Goal: Task Accomplishment & Management: Manage account settings

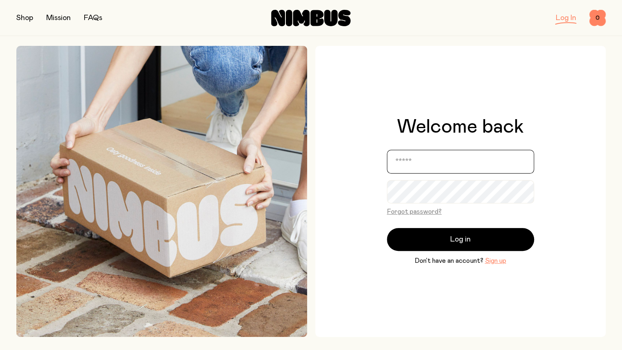
click at [412, 164] on input "email" at bounding box center [460, 162] width 147 height 24
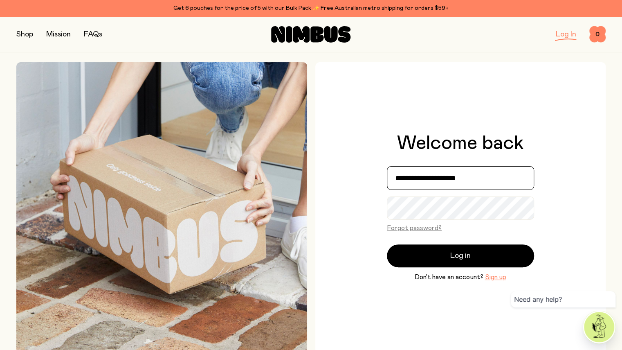
type input "**********"
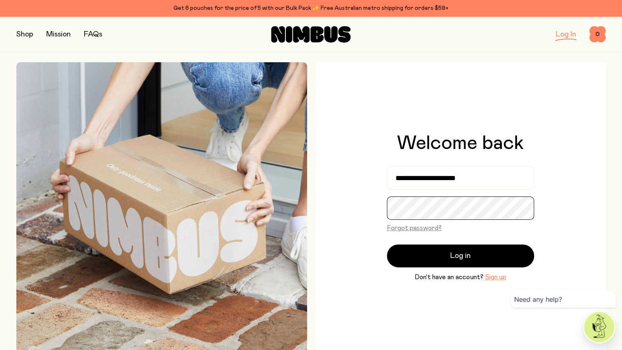
click at [387, 244] on button "Log in" at bounding box center [460, 255] width 147 height 23
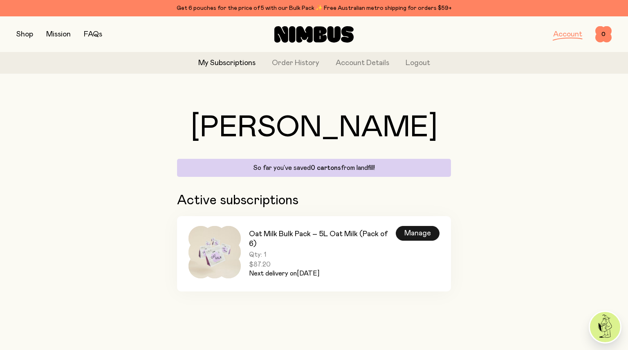
click at [409, 235] on div "Manage" at bounding box center [418, 233] width 44 height 15
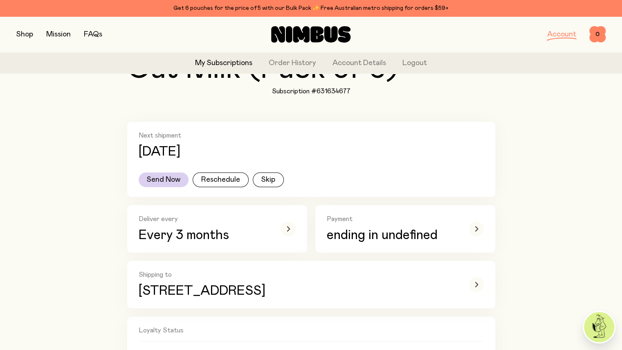
scroll to position [119, 0]
click at [202, 179] on button "Reschedule" at bounding box center [221, 178] width 56 height 15
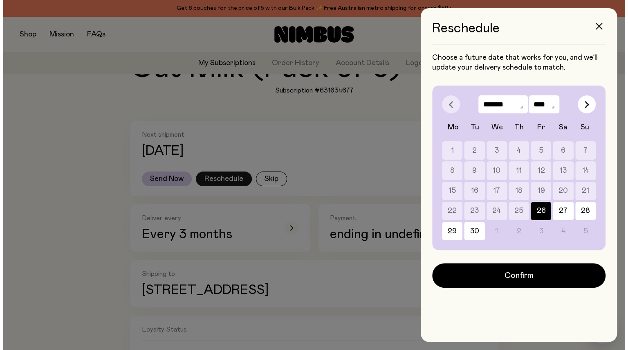
scroll to position [0, 0]
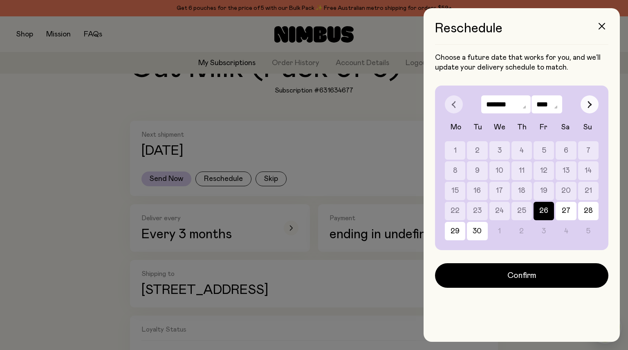
click at [587, 107] on button "button" at bounding box center [590, 104] width 18 height 18
select select "*"
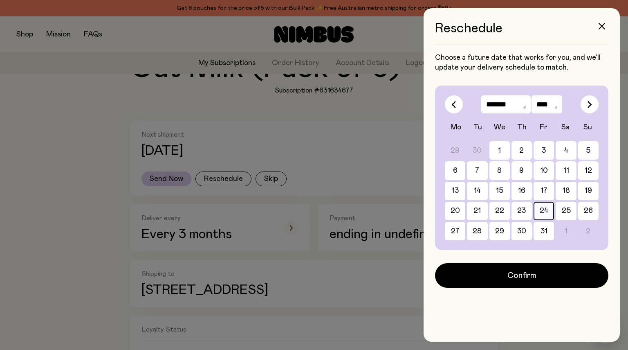
click at [549, 214] on button "24" at bounding box center [544, 211] width 20 height 18
click at [280, 234] on div at bounding box center [314, 175] width 628 height 350
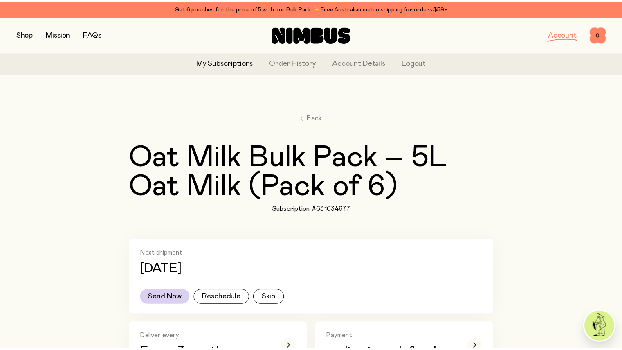
scroll to position [119, 0]
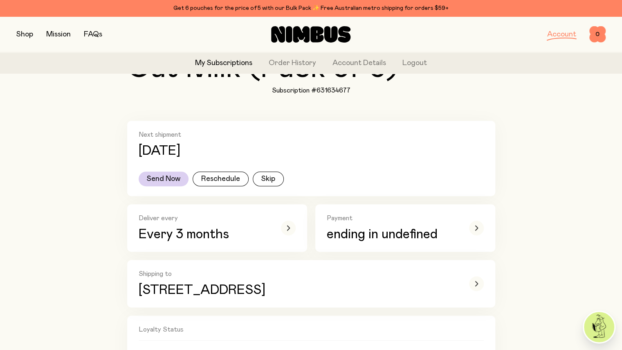
click at [287, 226] on icon "button" at bounding box center [288, 227] width 3 height 5
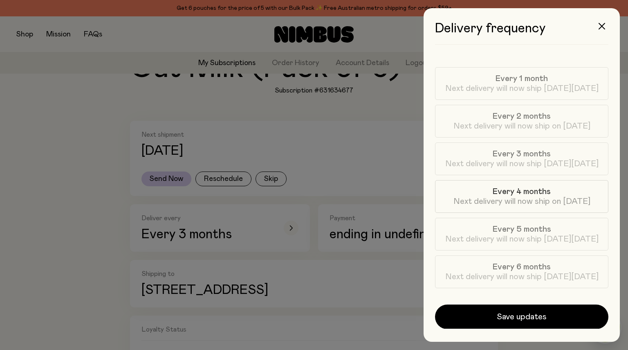
scroll to position [28, 0]
click at [535, 211] on label "Every 4 months Next delivery will now ship on [DATE]" at bounding box center [521, 196] width 173 height 33
click at [531, 234] on span "Next delivery will now ship [DATE][DATE]" at bounding box center [521, 239] width 153 height 10
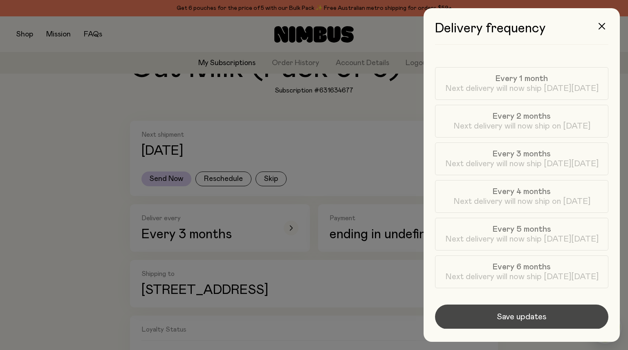
click at [527, 312] on span "Save updates" at bounding box center [522, 316] width 50 height 11
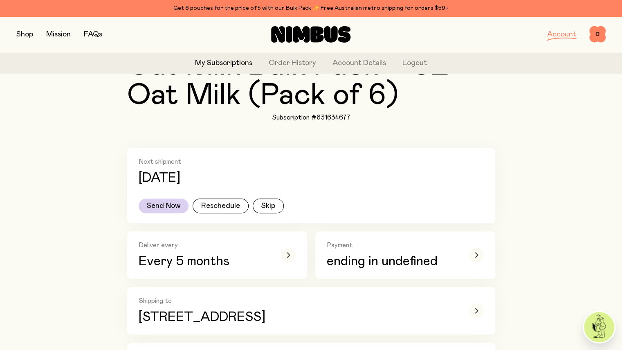
scroll to position [92, 0]
drag, startPoint x: 147, startPoint y: 178, endPoint x: 288, endPoint y: 179, distance: 140.7
click at [180, 179] on p "[DATE]" at bounding box center [160, 177] width 42 height 15
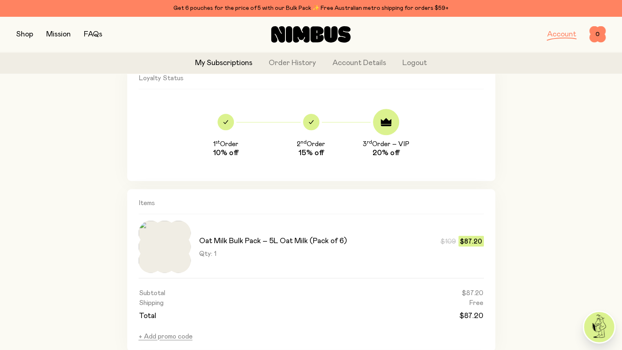
scroll to position [372, 0]
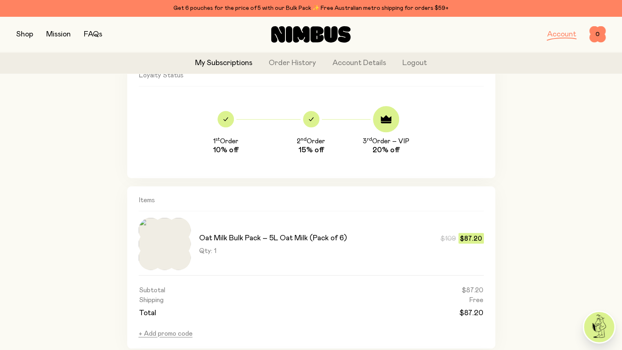
click at [179, 241] on img at bounding box center [165, 244] width 52 height 52
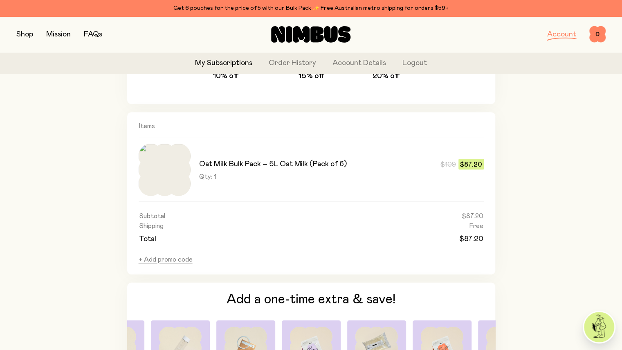
scroll to position [447, 0]
click at [143, 259] on button "+ Add promo code" at bounding box center [166, 259] width 54 height 8
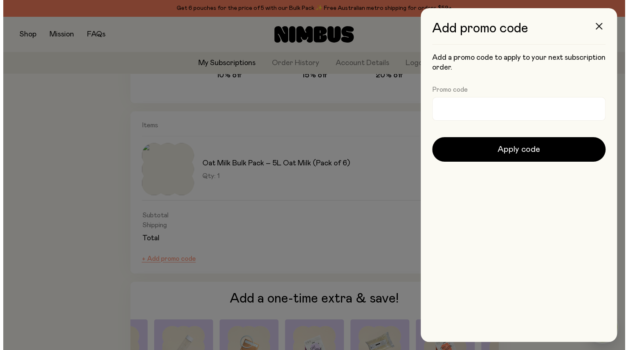
scroll to position [0, 0]
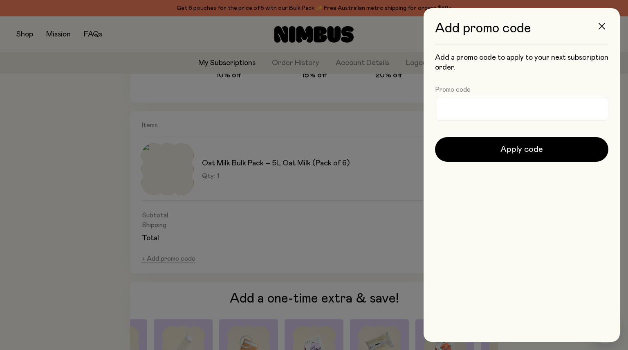
click at [600, 27] on icon "button" at bounding box center [602, 26] width 7 height 7
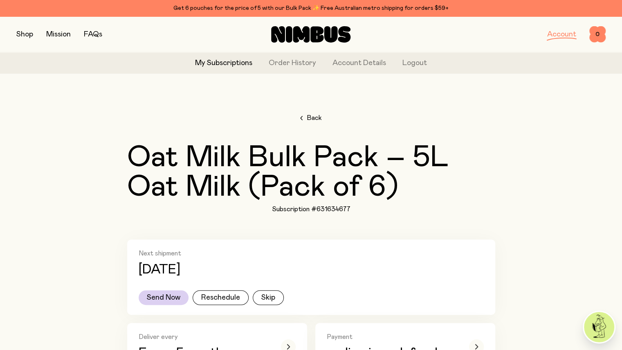
click at [307, 120] on span "Back" at bounding box center [314, 118] width 15 height 10
